Goal: Find specific page/section: Find specific page/section

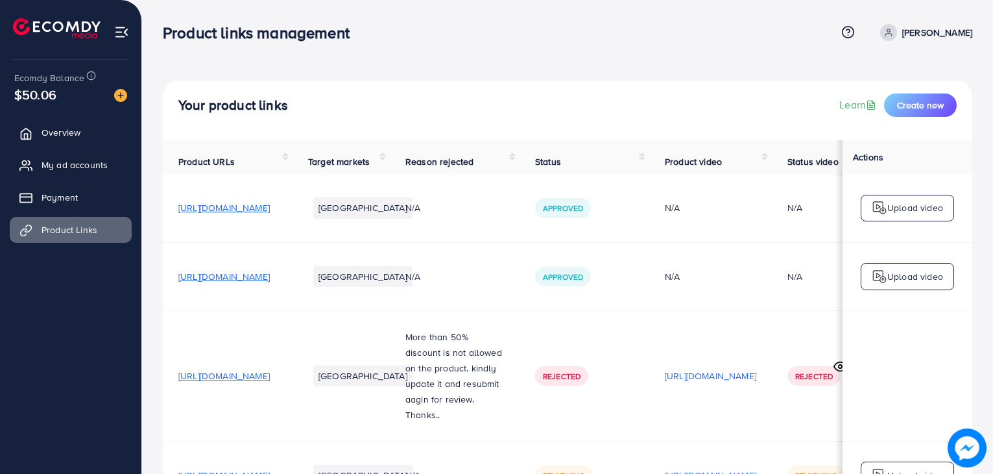
scroll to position [99, 0]
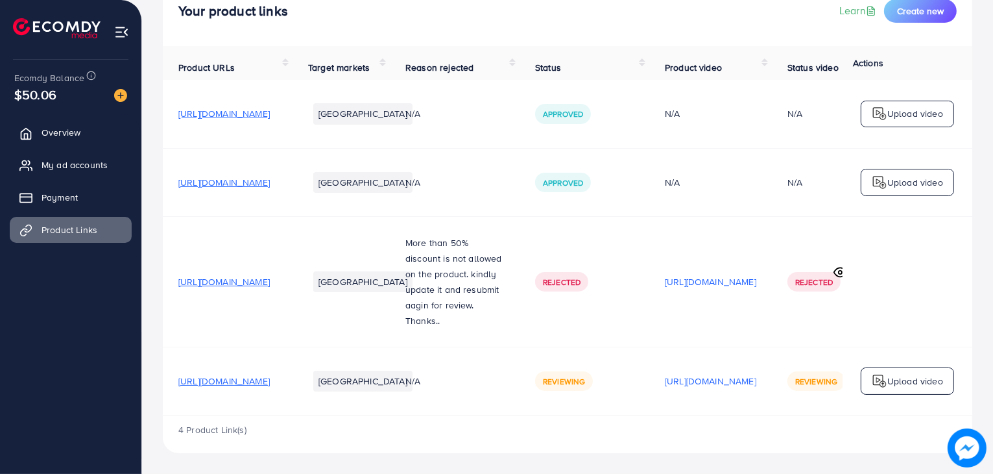
scroll to position [101, 0]
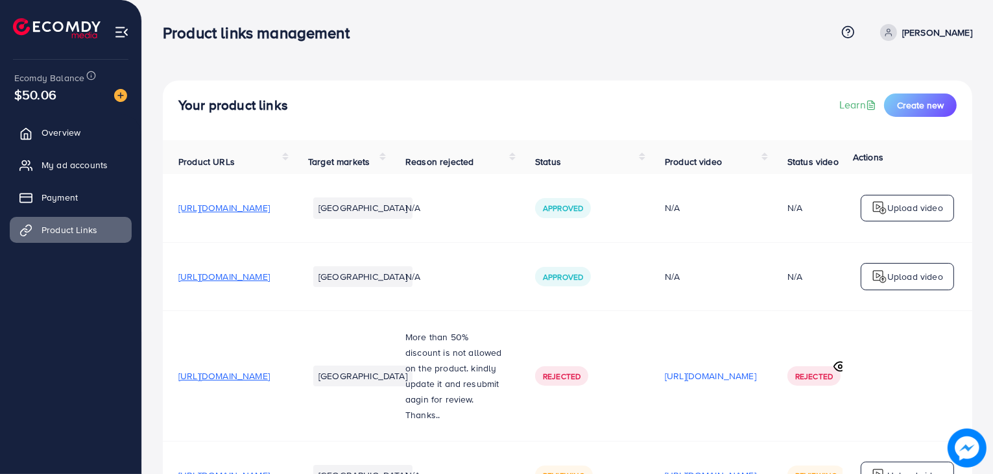
scroll to position [101, 0]
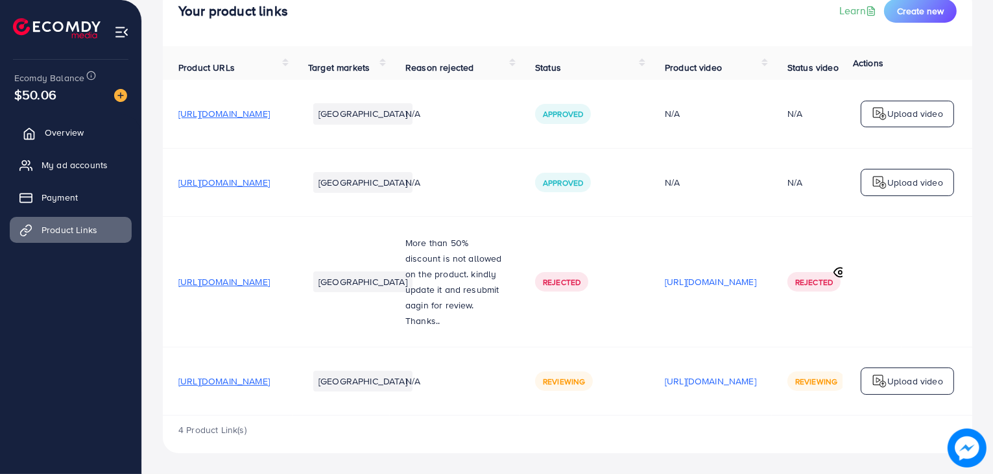
click at [78, 128] on span "Overview" at bounding box center [64, 132] width 39 height 13
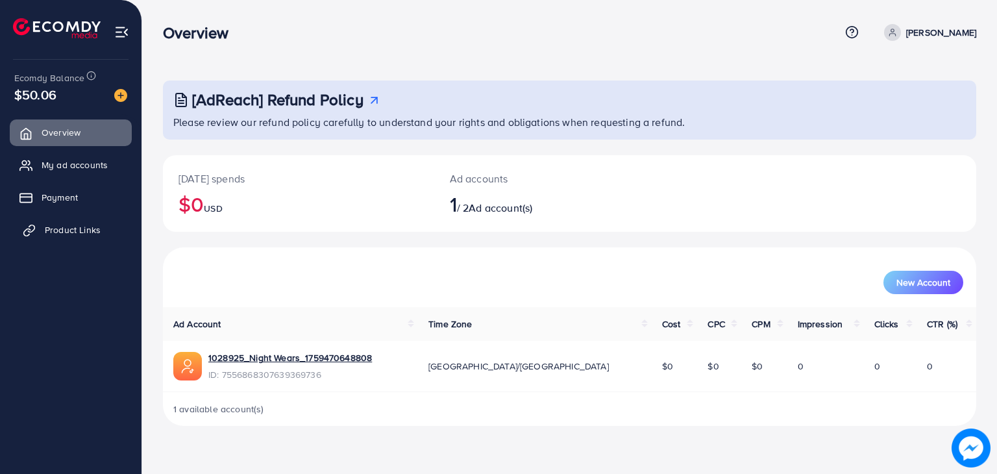
click at [45, 233] on span "Product Links" at bounding box center [73, 229] width 56 height 13
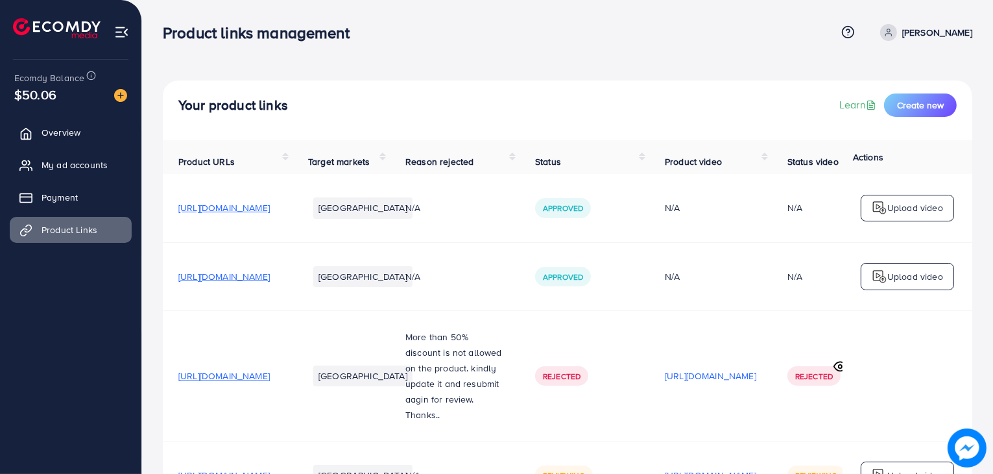
click at [610, 69] on div "Your product links Learn Create new Product URLs Target markets Reason rejected…" at bounding box center [567, 284] width 851 height 568
